Goal: Transaction & Acquisition: Purchase product/service

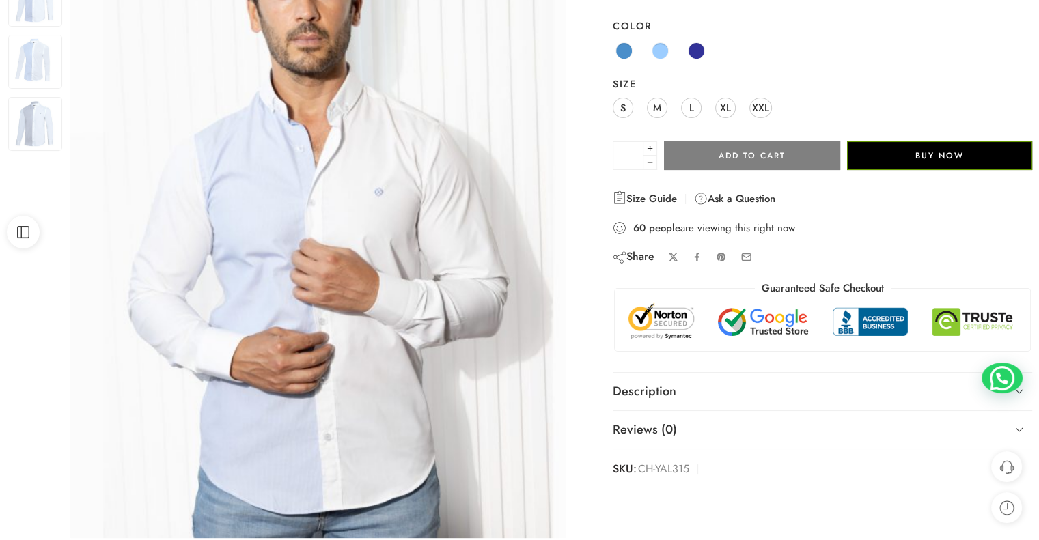
scroll to position [205, 0]
click at [692, 54] on span at bounding box center [696, 50] width 17 height 17
click at [702, 53] on span at bounding box center [696, 50] width 17 height 17
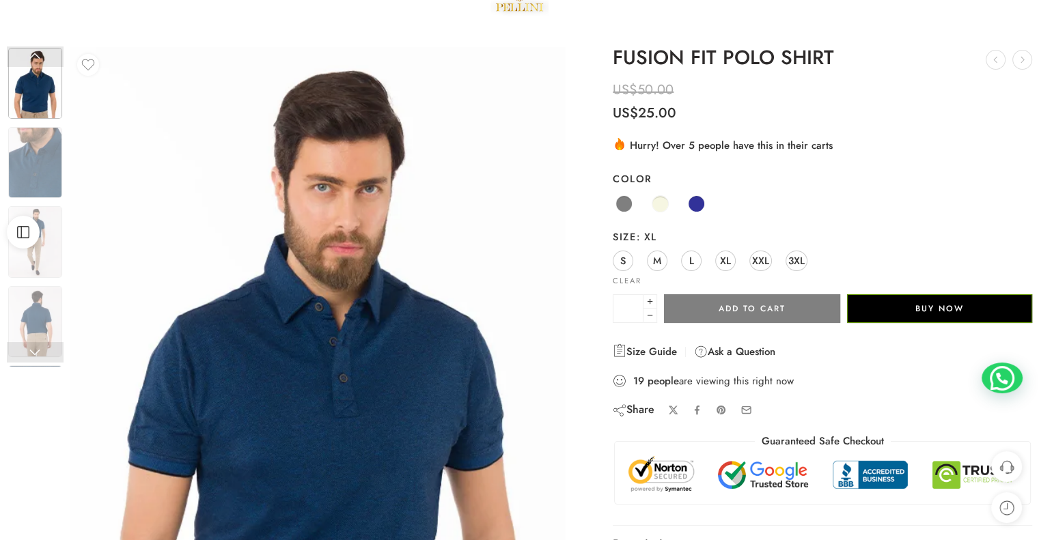
scroll to position [53, 0]
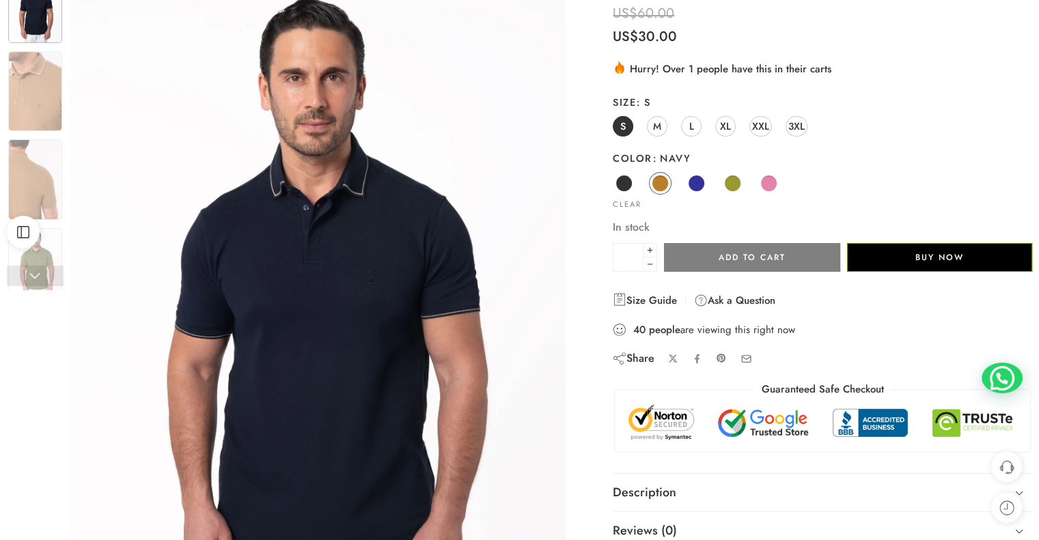
scroll to position [131, 0]
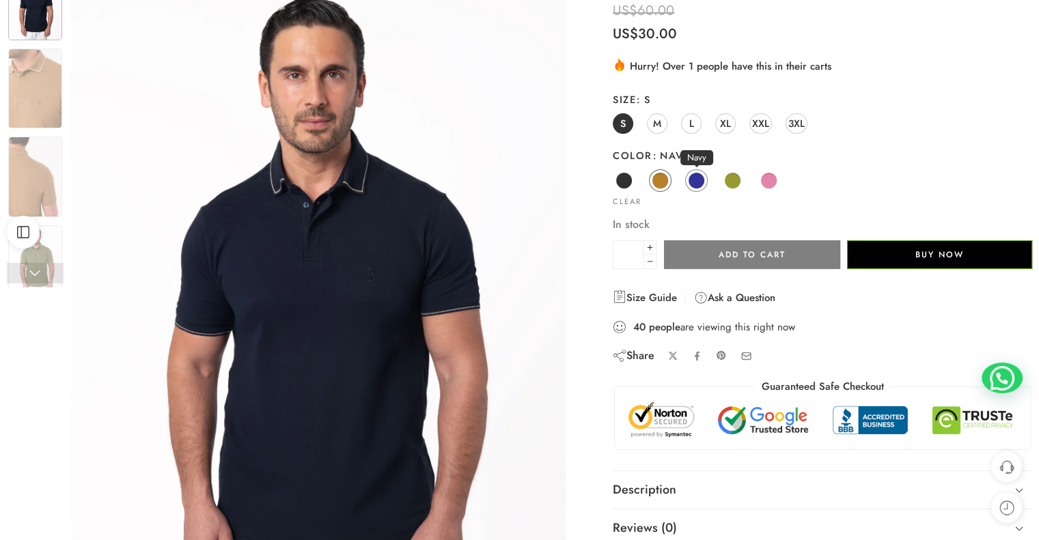
click at [692, 185] on span at bounding box center [696, 180] width 17 height 17
click at [732, 182] on span at bounding box center [732, 180] width 17 height 17
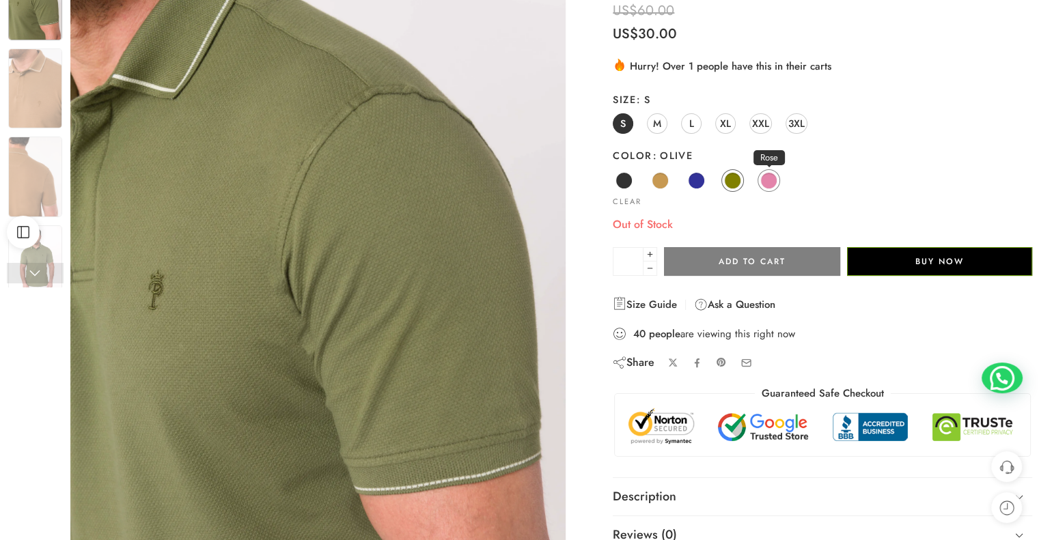
click at [760, 182] on span at bounding box center [768, 180] width 17 height 17
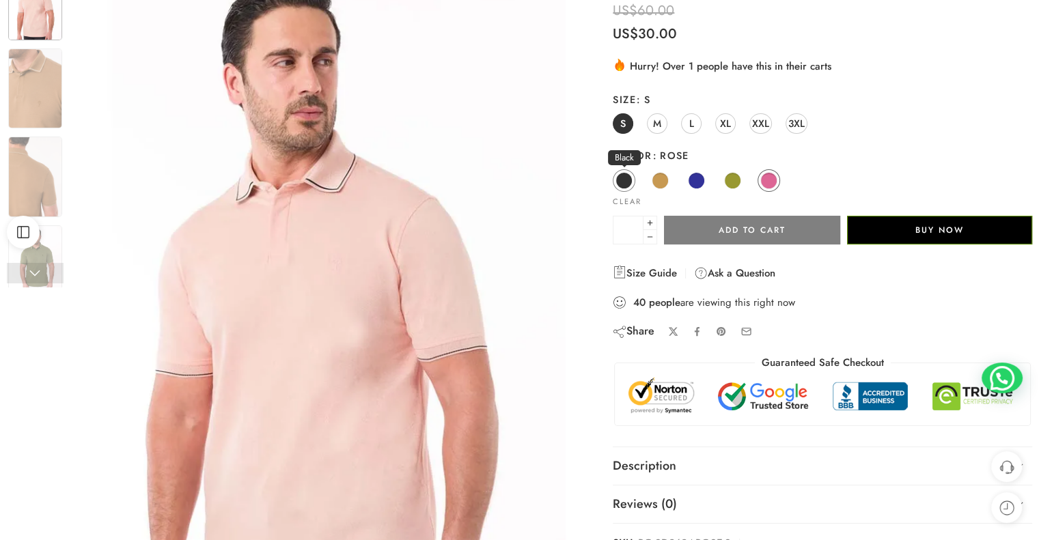
click at [624, 184] on span at bounding box center [623, 180] width 17 height 17
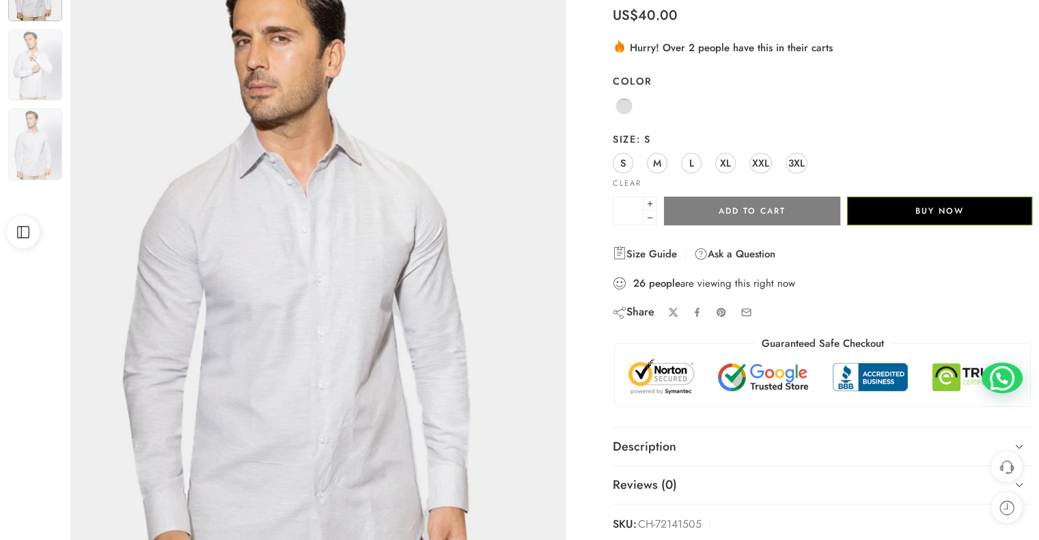
scroll to position [150, 0]
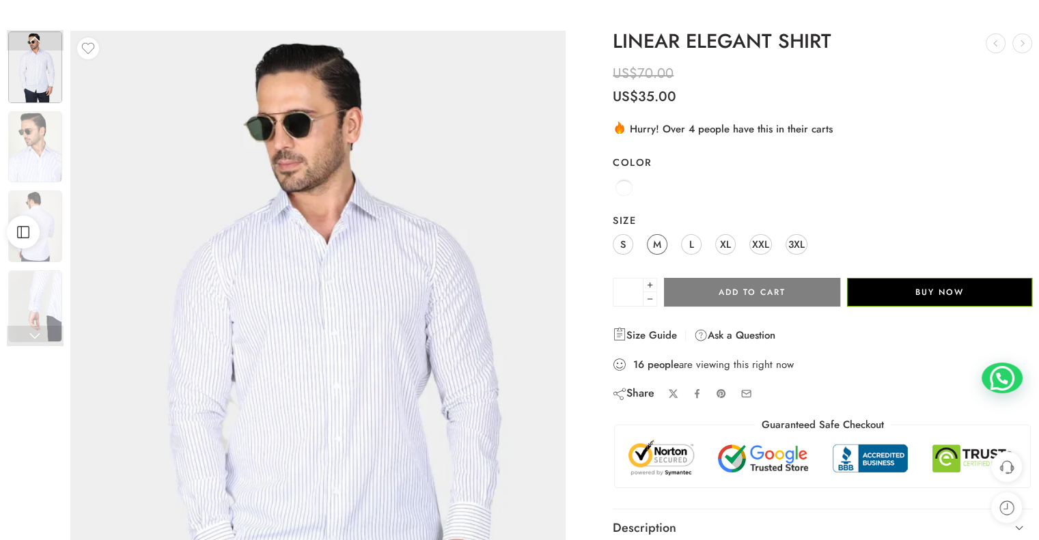
click at [657, 246] on span "M" at bounding box center [657, 244] width 8 height 18
click at [631, 237] on div "S M L XL XXL 3XL" at bounding box center [821, 245] width 419 height 25
